Goal: Check status: Check status

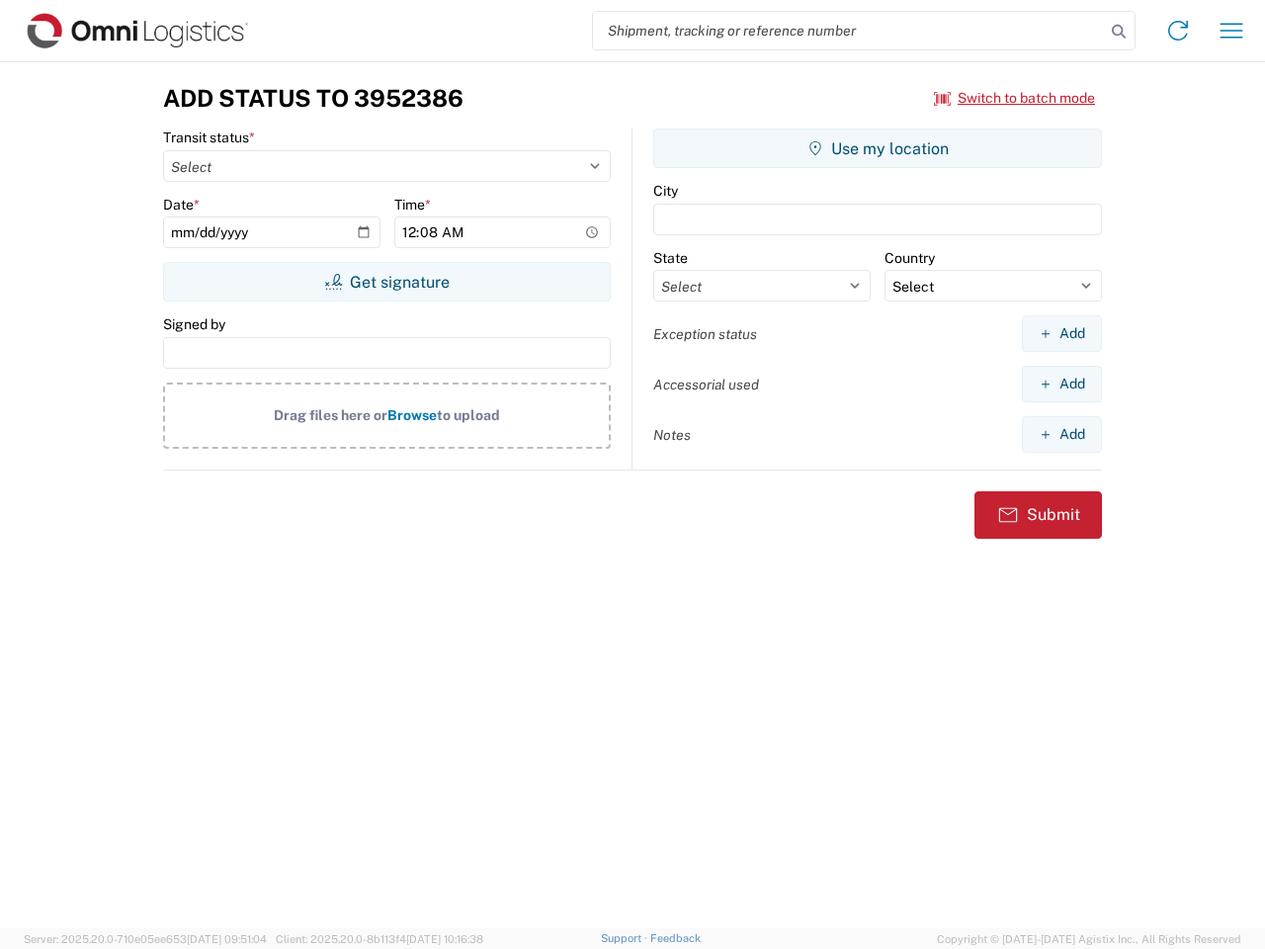
click at [849, 31] on input "search" at bounding box center [849, 31] width 512 height 38
click at [1119, 32] on icon at bounding box center [1119, 32] width 28 height 28
click at [1178, 31] on icon at bounding box center [1178, 31] width 32 height 32
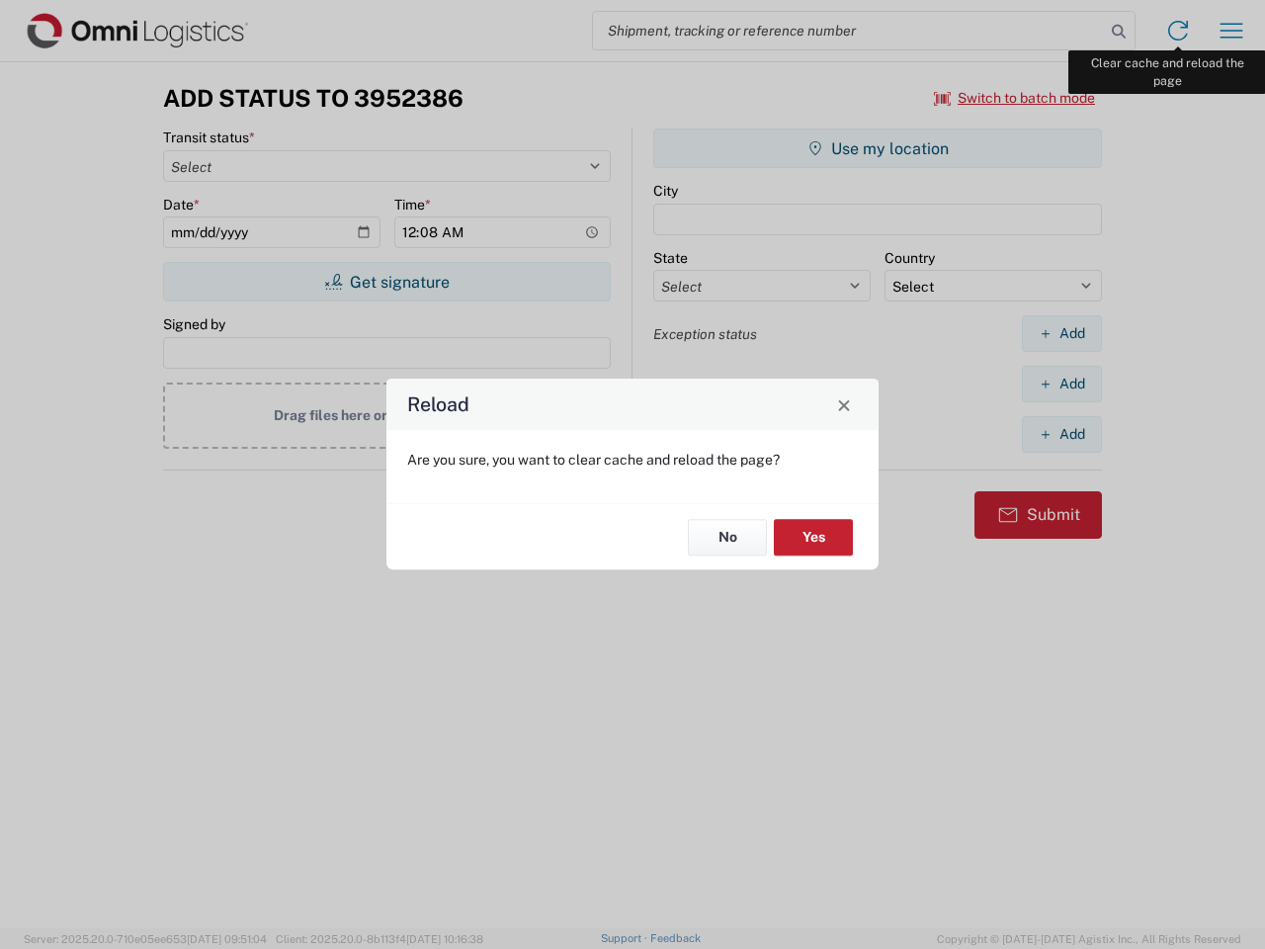
click at [1232, 31] on div "Reload Are you sure, you want to clear cache and reload the page? No Yes" at bounding box center [632, 474] width 1265 height 949
click at [1015, 98] on div "Reload Are you sure, you want to clear cache and reload the page? No Yes" at bounding box center [632, 474] width 1265 height 949
click at [387, 282] on div "Reload Are you sure, you want to clear cache and reload the page? No Yes" at bounding box center [632, 474] width 1265 height 949
click at [878, 148] on div "Reload Are you sure, you want to clear cache and reload the page? No Yes" at bounding box center [632, 474] width 1265 height 949
click at [1062, 333] on div "Reload Are you sure, you want to clear cache and reload the page? No Yes" at bounding box center [632, 474] width 1265 height 949
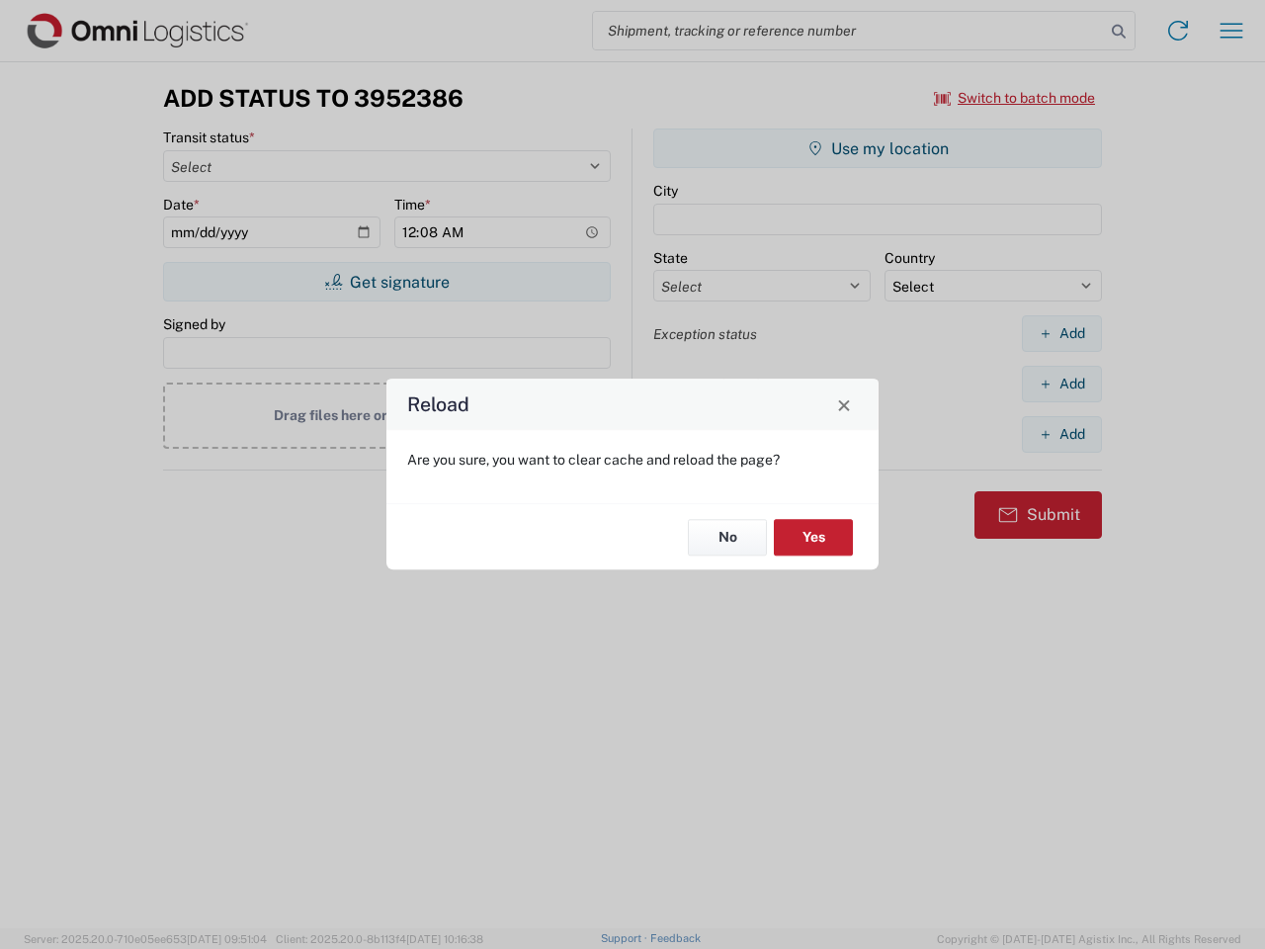
click at [1062, 384] on div "Reload Are you sure, you want to clear cache and reload the page? No Yes" at bounding box center [632, 474] width 1265 height 949
click at [1062, 434] on div "Reload Are you sure, you want to clear cache and reload the page? No Yes" at bounding box center [632, 474] width 1265 height 949
